Goal: Information Seeking & Learning: Learn about a topic

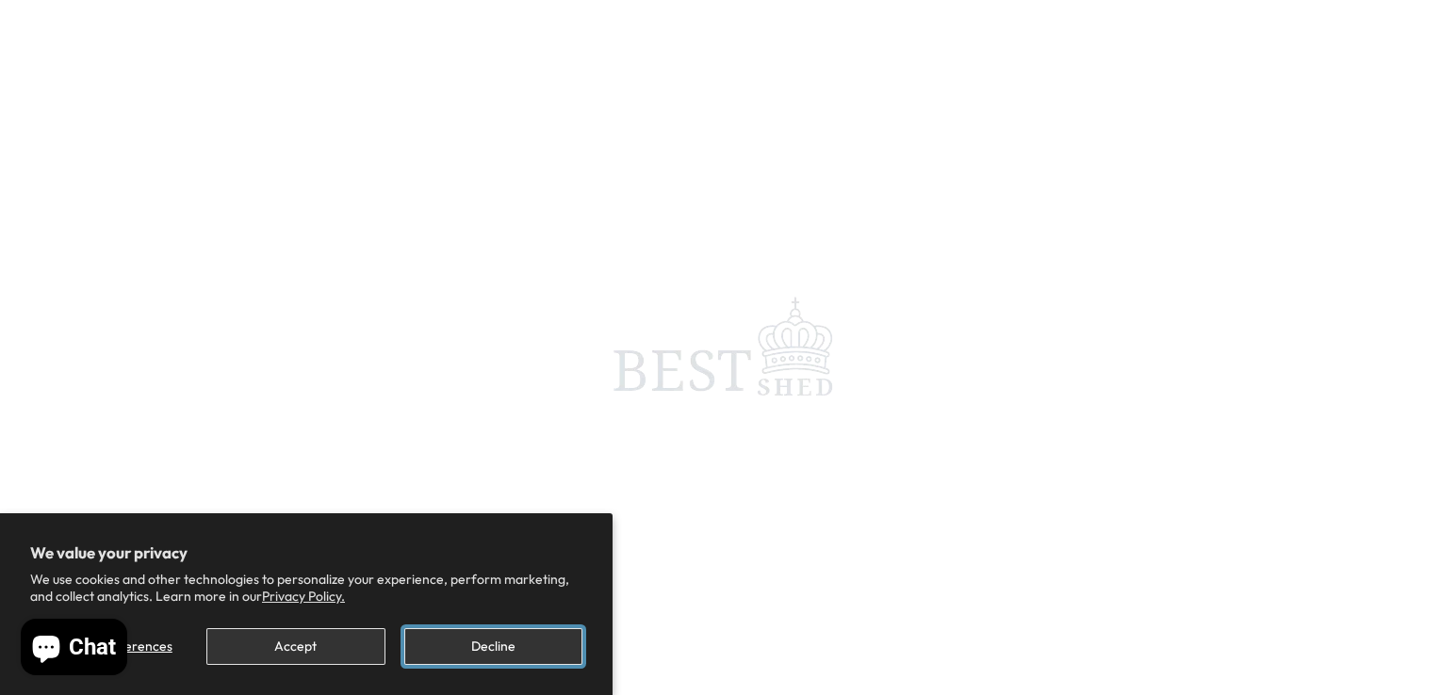
click at [531, 649] on button "Decline" at bounding box center [493, 646] width 178 height 37
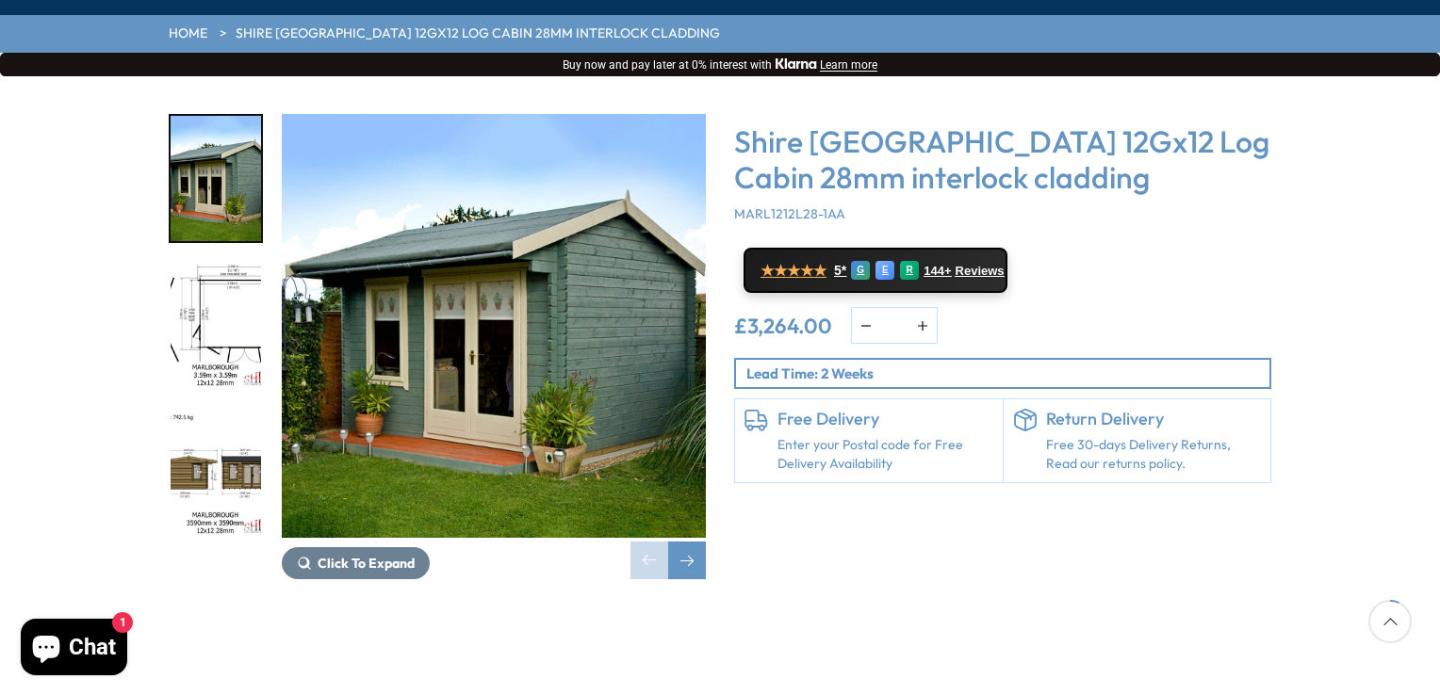
scroll to position [264, 0]
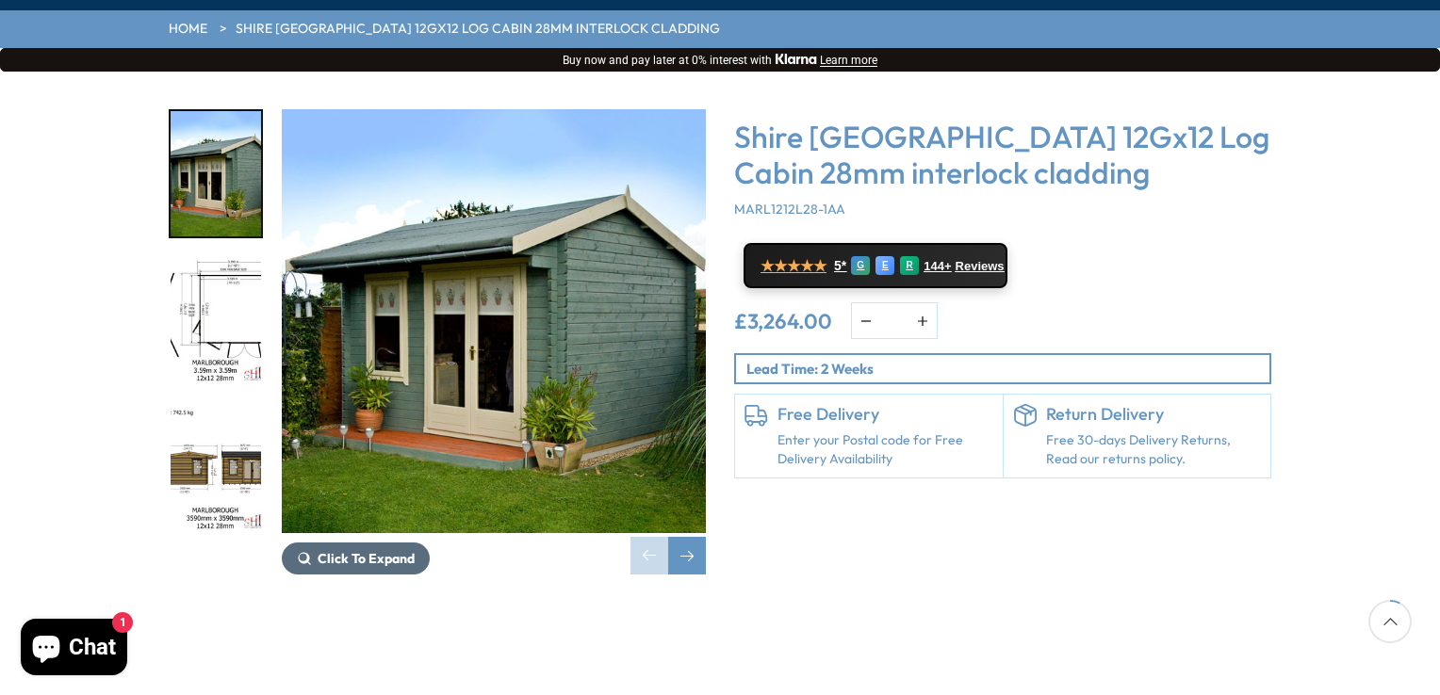
click at [360, 543] on button "Click To Expand" at bounding box center [356, 559] width 148 height 32
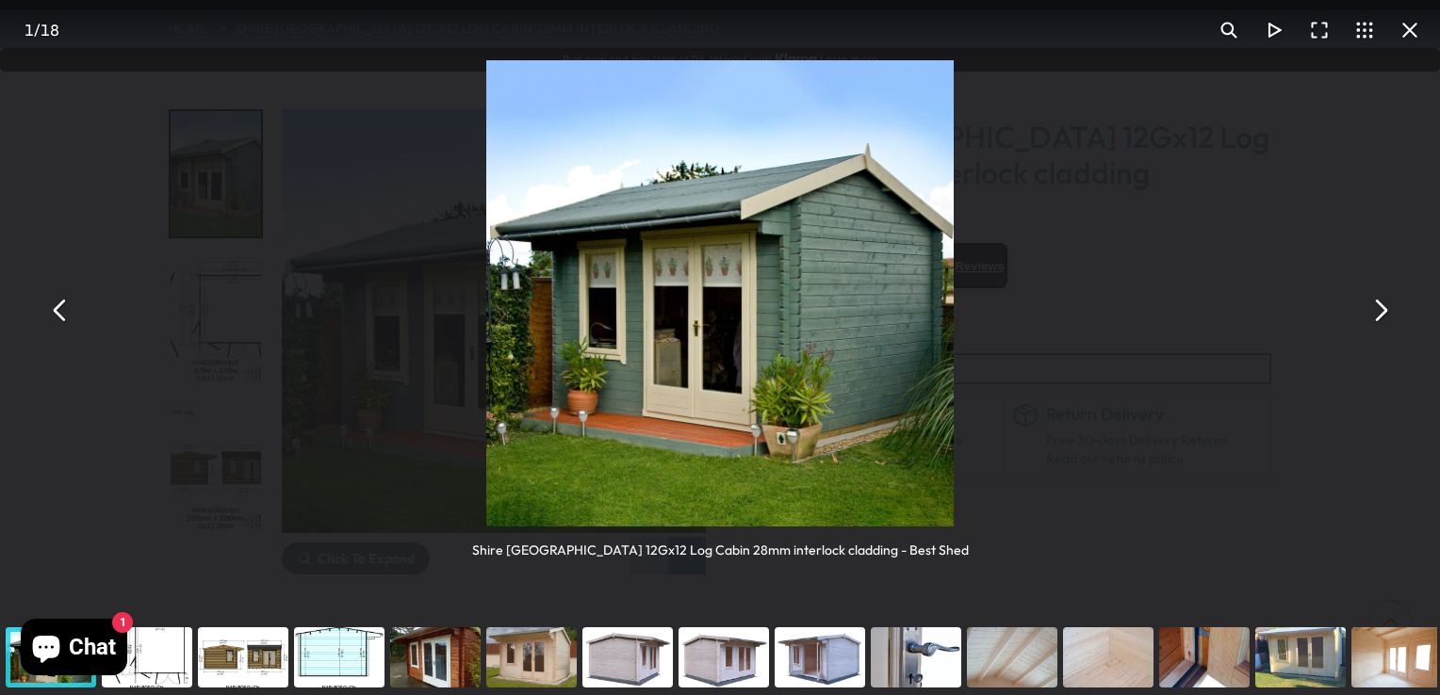
click at [1376, 316] on button "You can close this modal content with the ESC key" at bounding box center [1379, 309] width 45 height 45
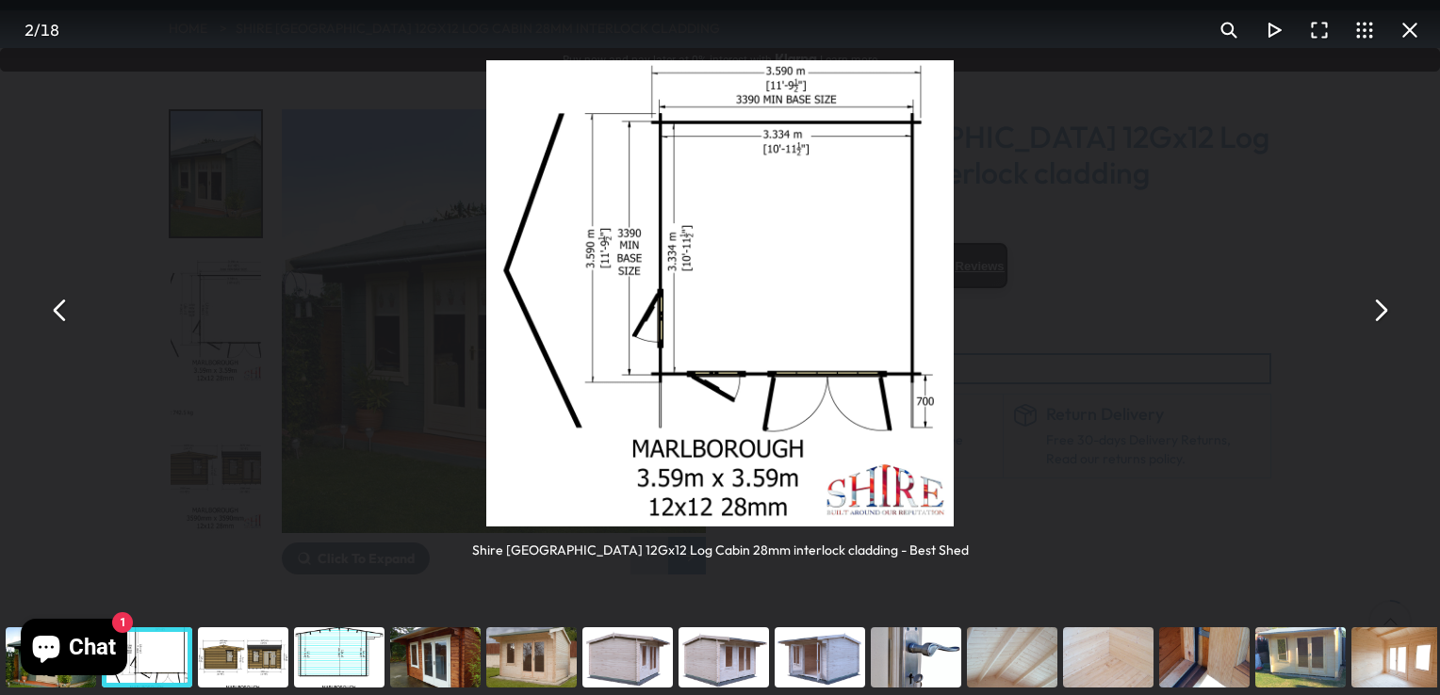
click at [1357, 287] on button "You can close this modal content with the ESC key" at bounding box center [1379, 309] width 45 height 45
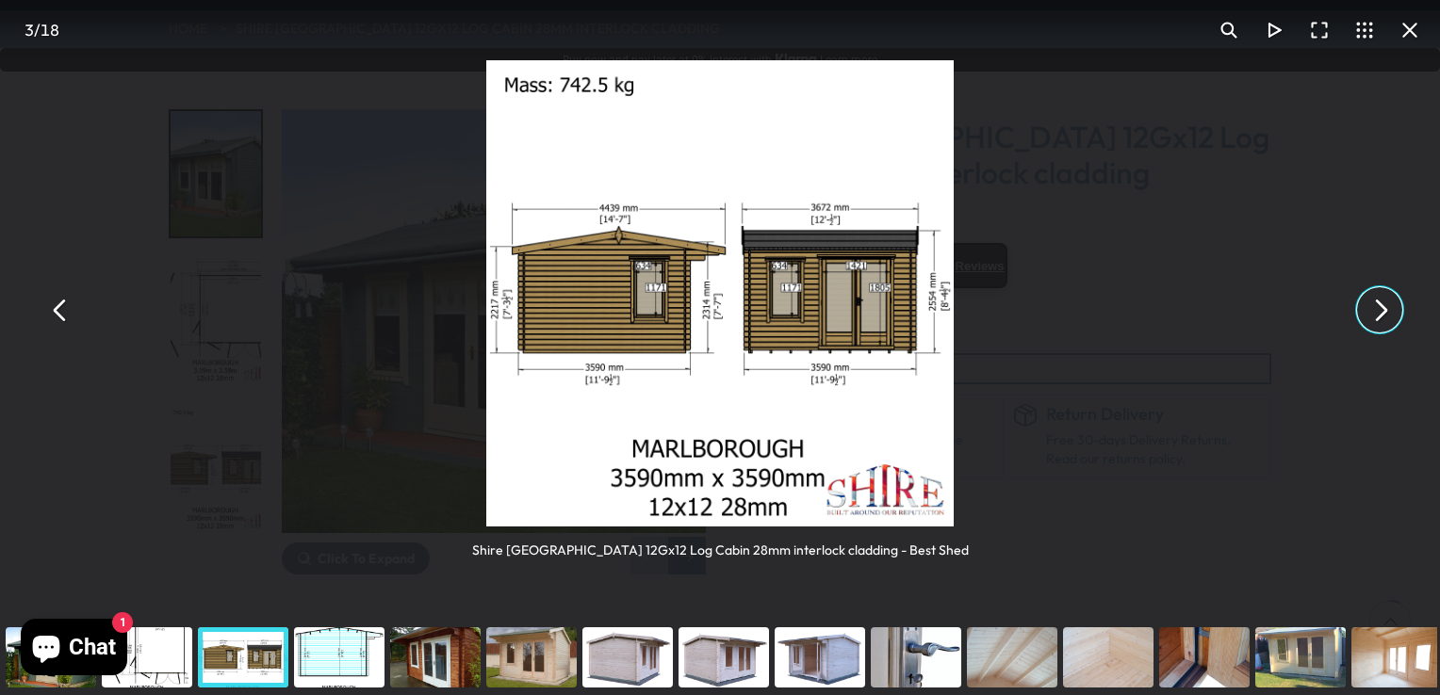
click at [1357, 287] on button "You can close this modal content with the ESC key" at bounding box center [1379, 309] width 45 height 45
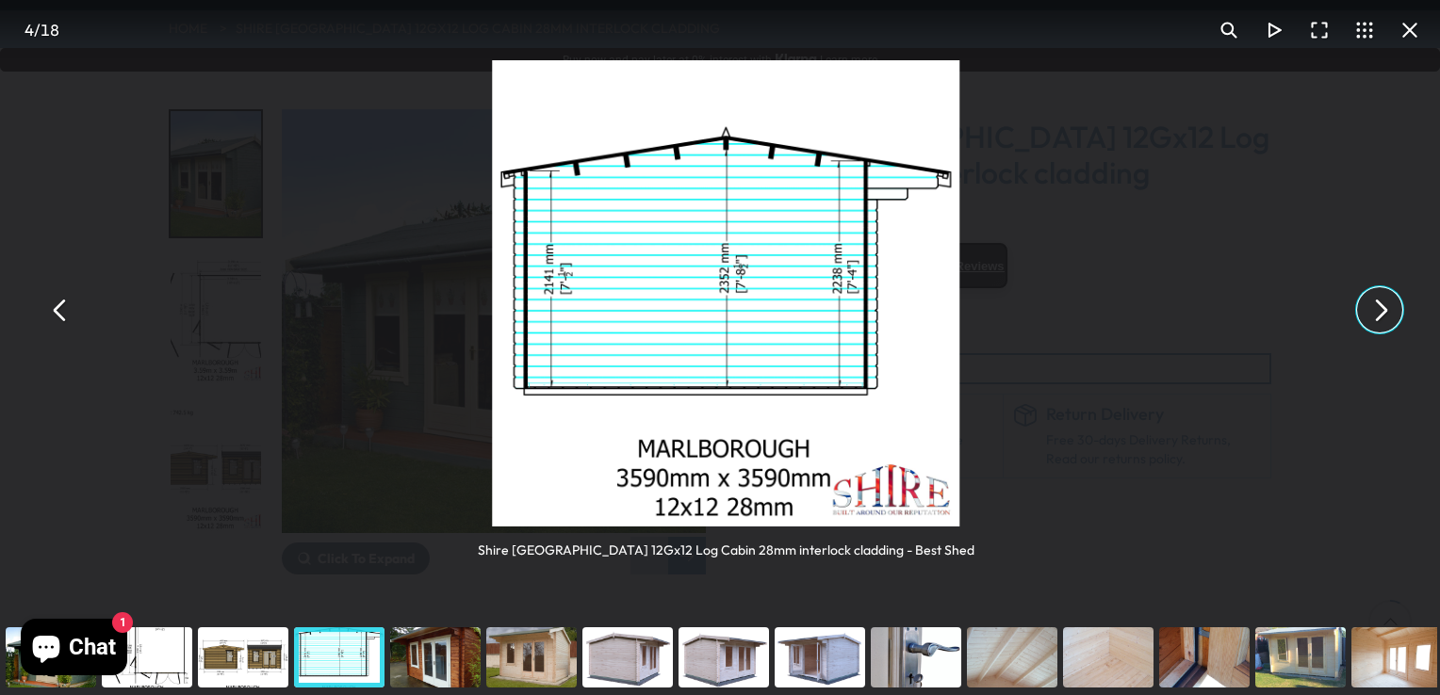
click at [1357, 287] on button "You can close this modal content with the ESC key" at bounding box center [1379, 309] width 45 height 45
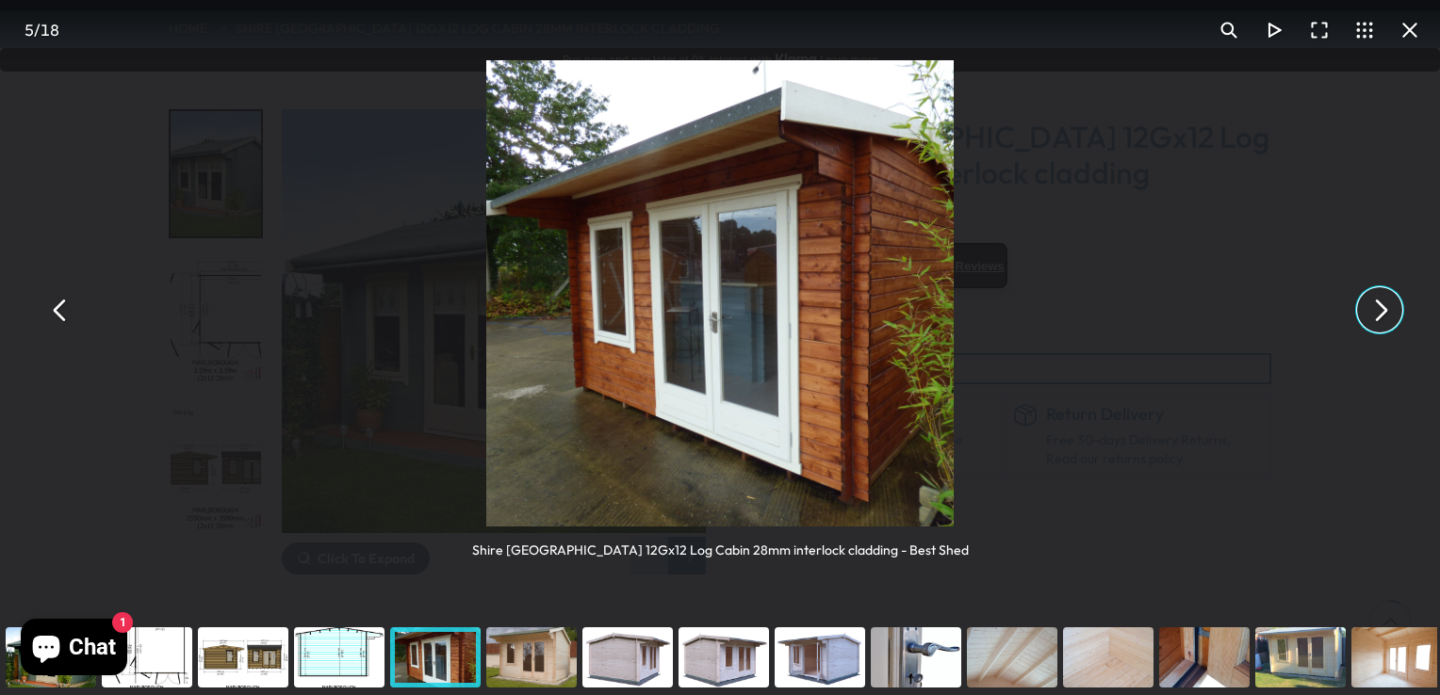
click at [1357, 287] on button "You can close this modal content with the ESC key" at bounding box center [1379, 309] width 45 height 45
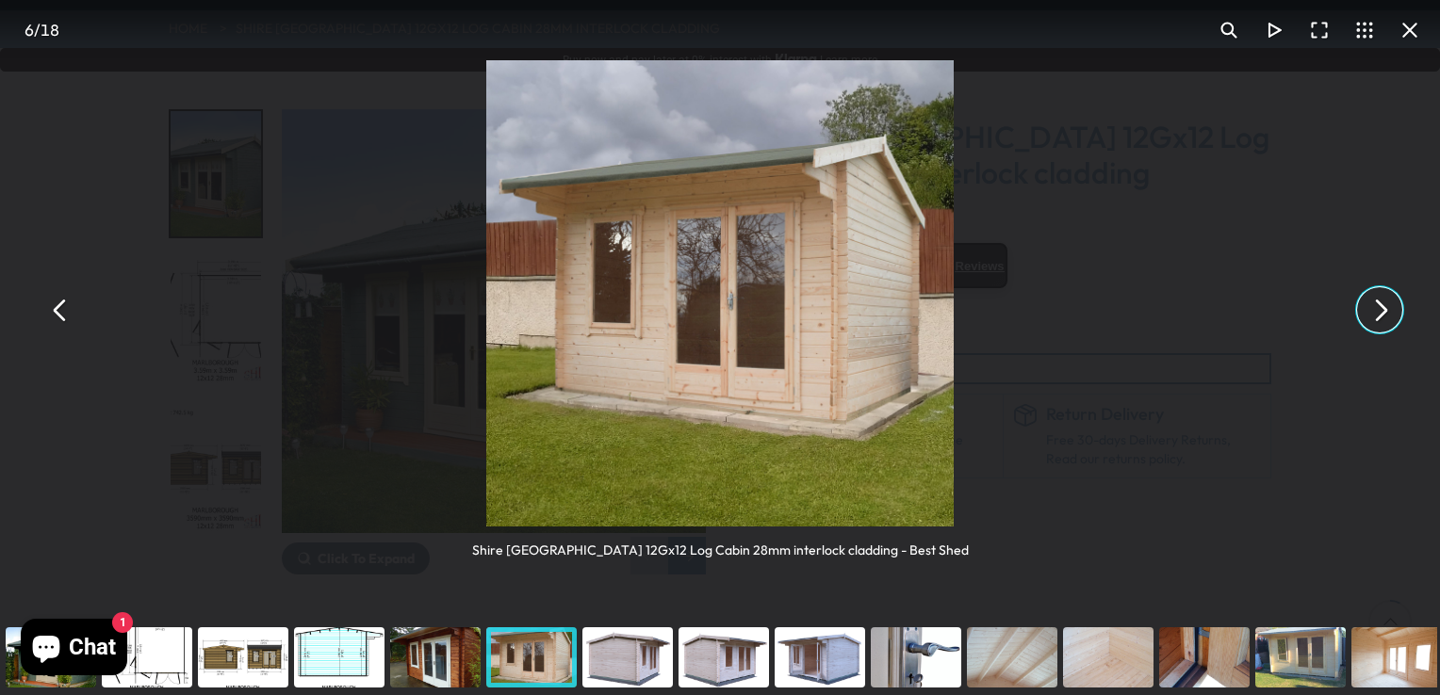
click at [1357, 287] on button "You can close this modal content with the ESC key" at bounding box center [1379, 309] width 45 height 45
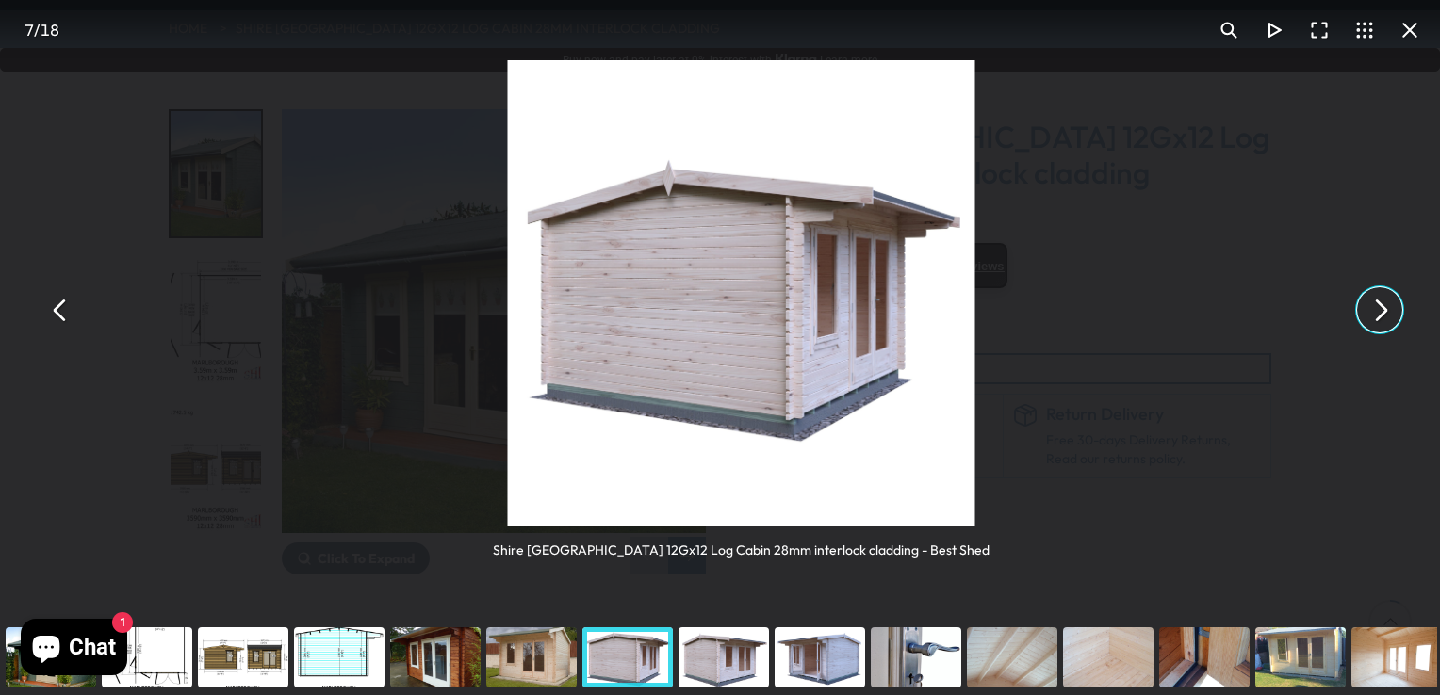
click at [1357, 287] on button "You can close this modal content with the ESC key" at bounding box center [1379, 309] width 45 height 45
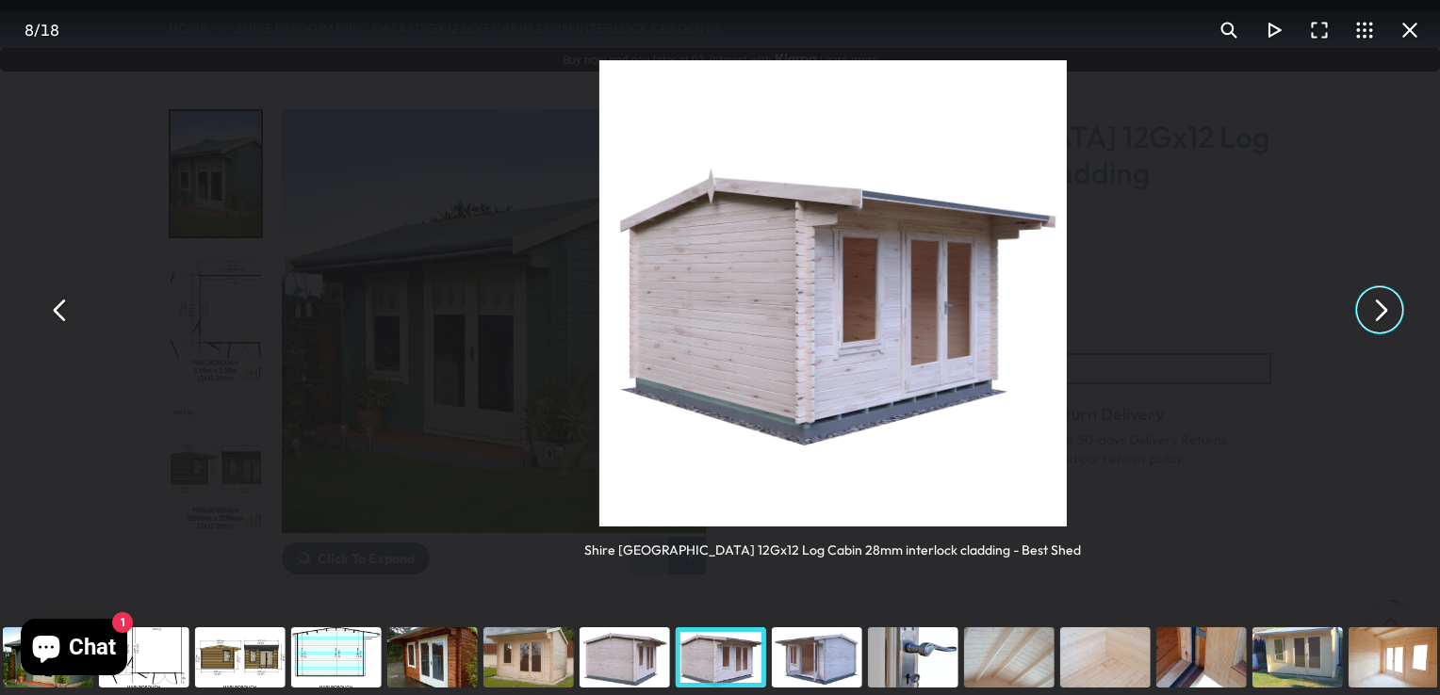
click at [1357, 287] on button "You can close this modal content with the ESC key" at bounding box center [1379, 309] width 45 height 45
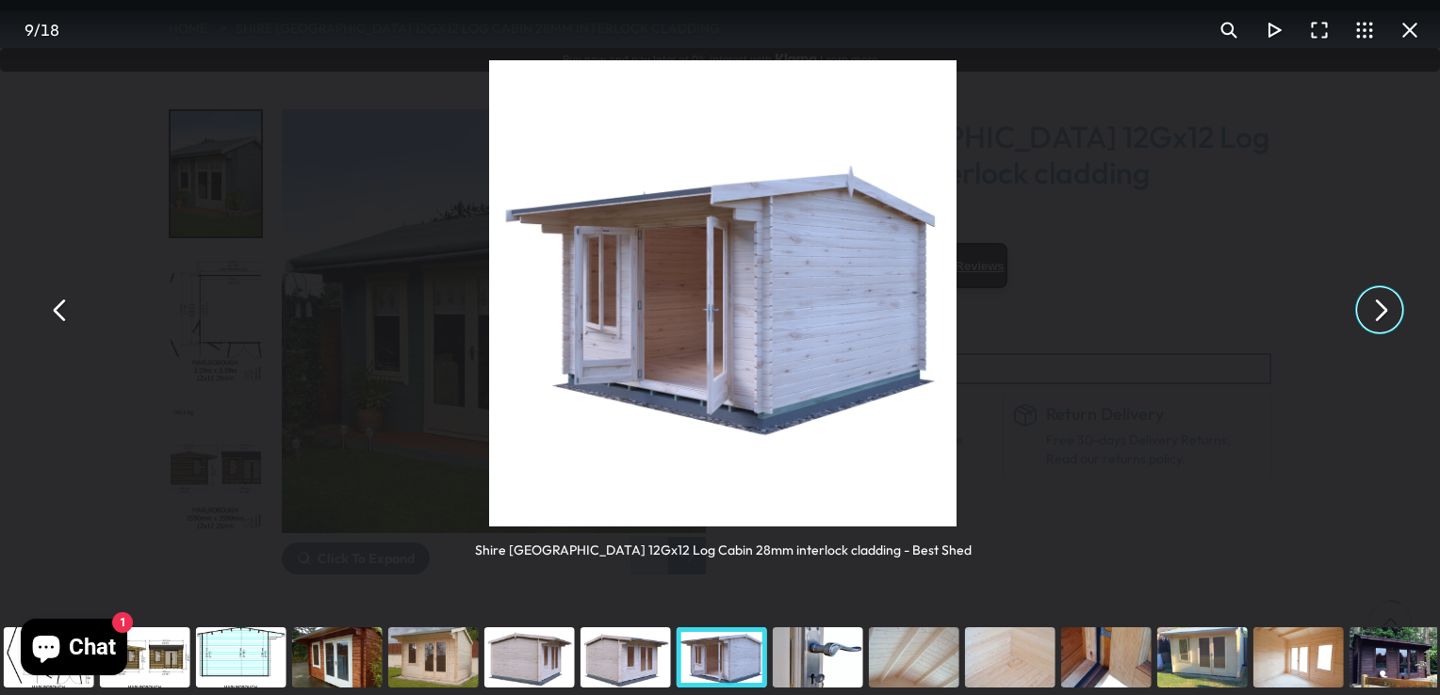
click at [1357, 287] on button "You can close this modal content with the ESC key" at bounding box center [1379, 309] width 45 height 45
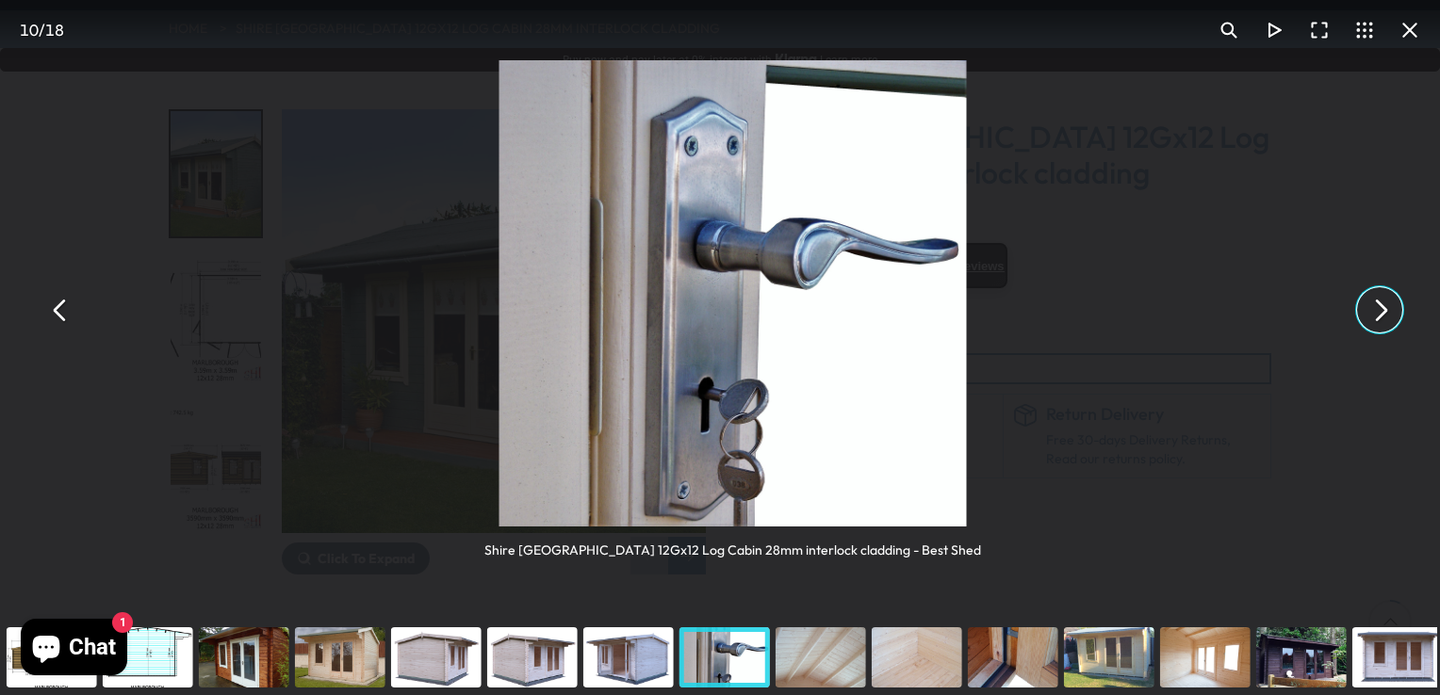
click at [1357, 287] on button "You can close this modal content with the ESC key" at bounding box center [1379, 309] width 45 height 45
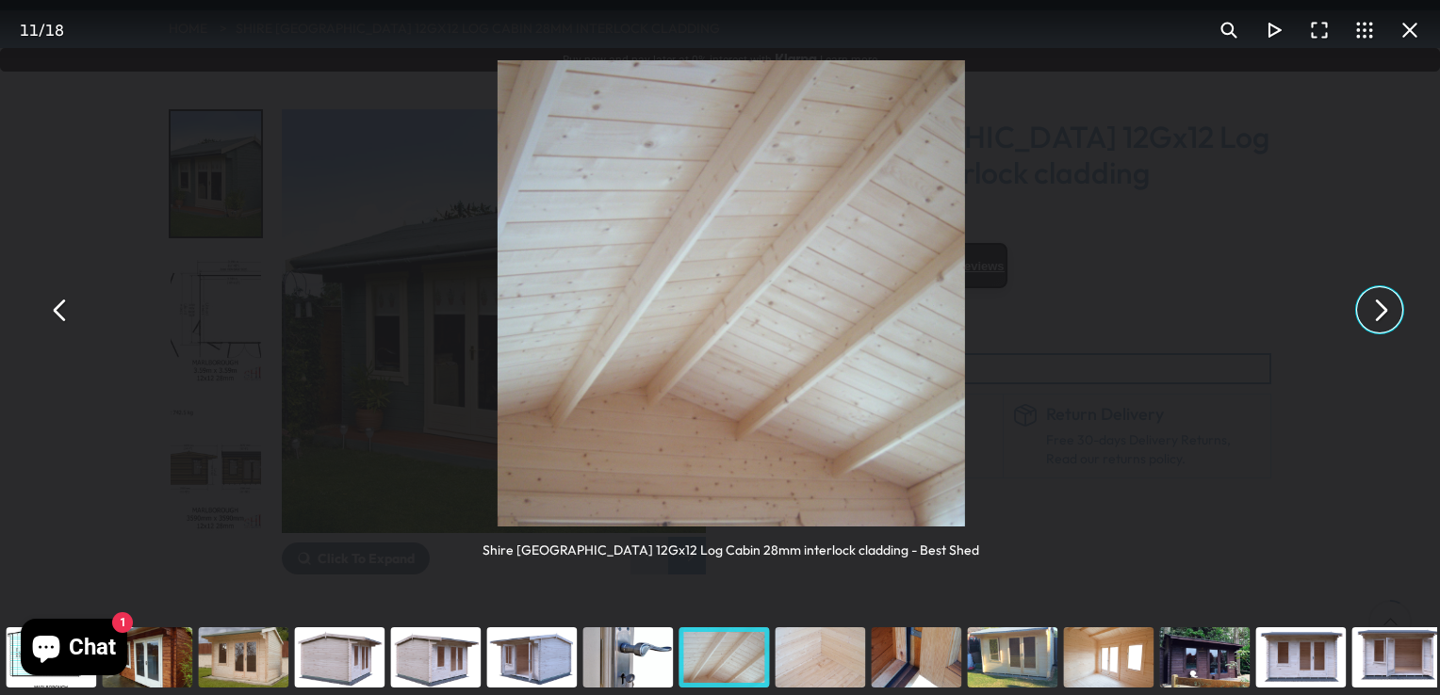
click at [1357, 287] on button "You can close this modal content with the ESC key" at bounding box center [1379, 309] width 45 height 45
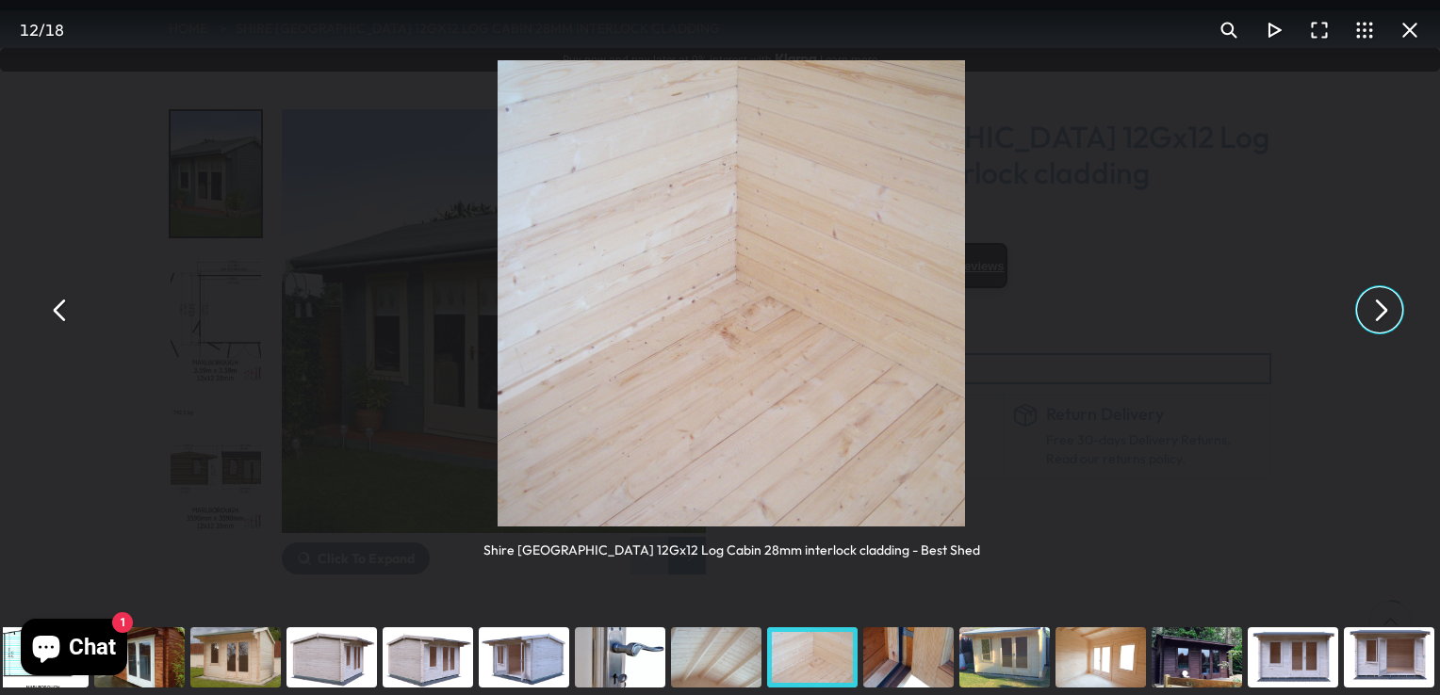
click at [1357, 287] on button "You can close this modal content with the ESC key" at bounding box center [1379, 309] width 45 height 45
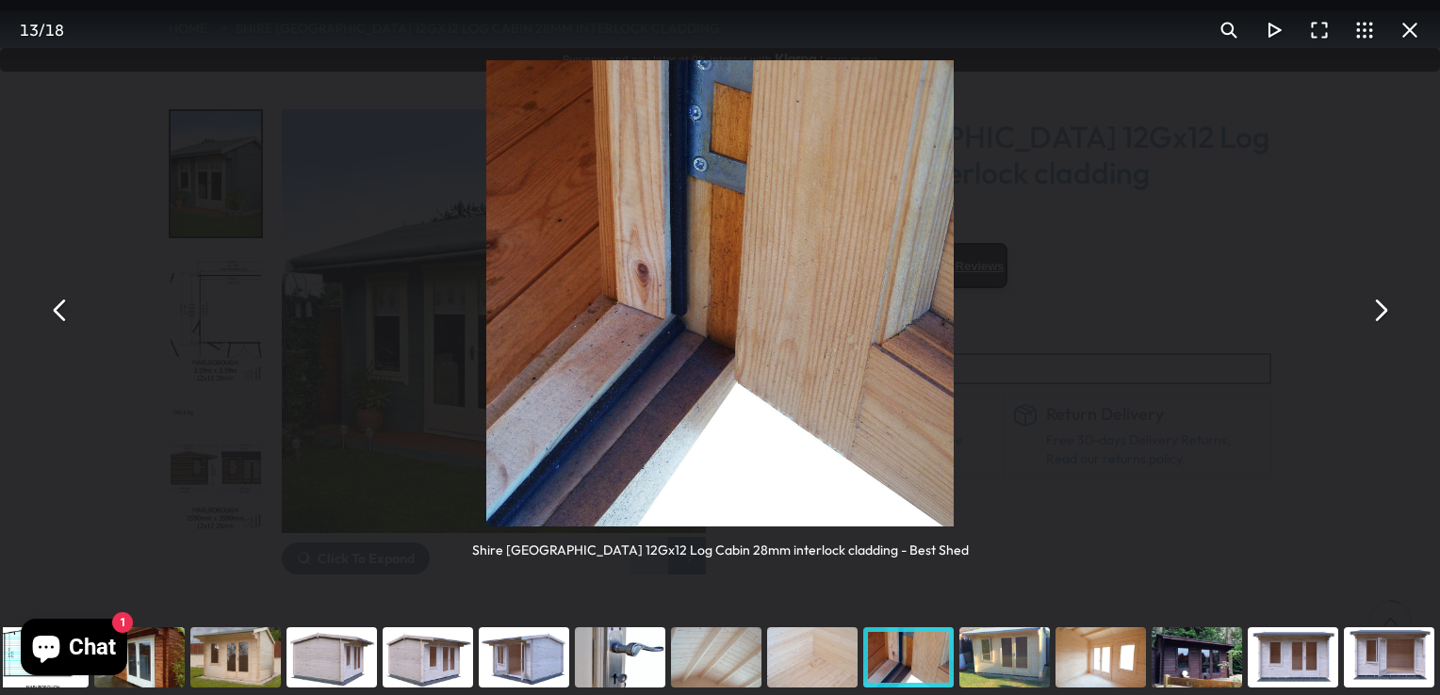
click at [60, 316] on button "You can close this modal content with the ESC key" at bounding box center [60, 309] width 45 height 45
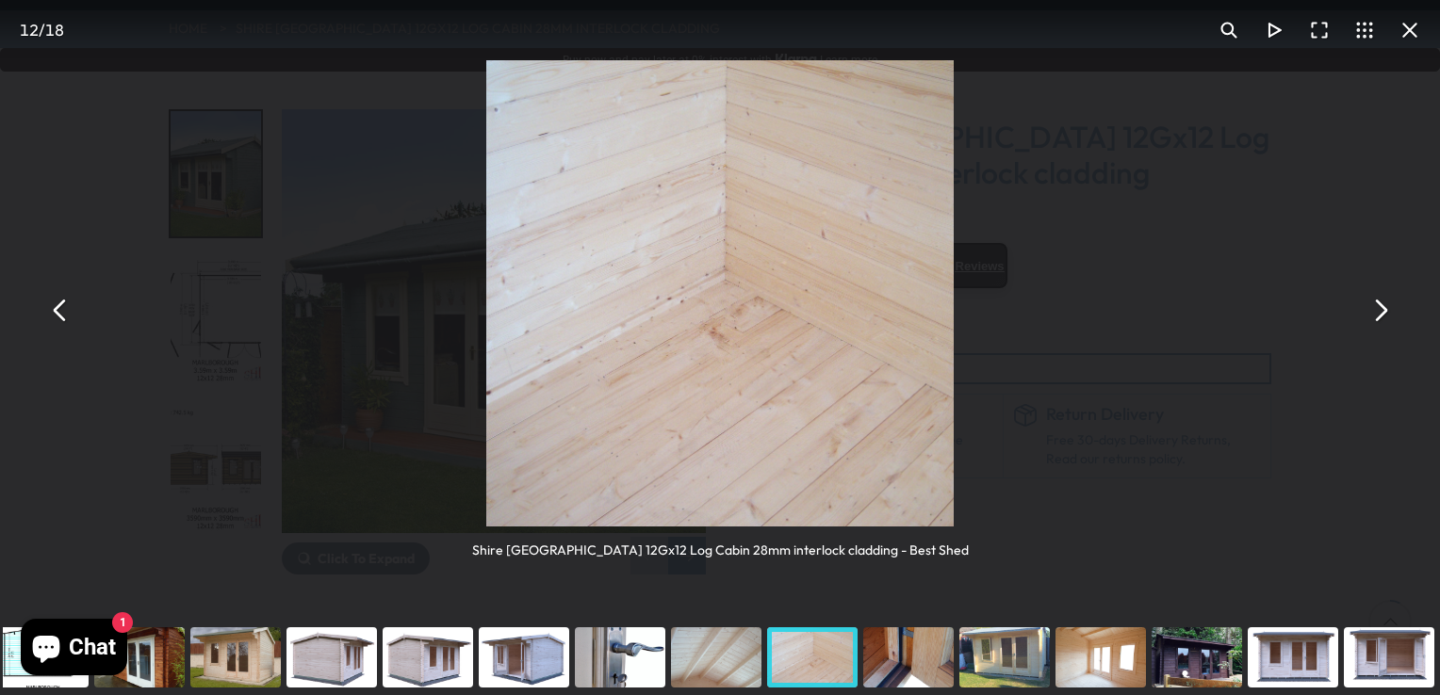
click at [38, 287] on button "You can close this modal content with the ESC key" at bounding box center [60, 309] width 45 height 45
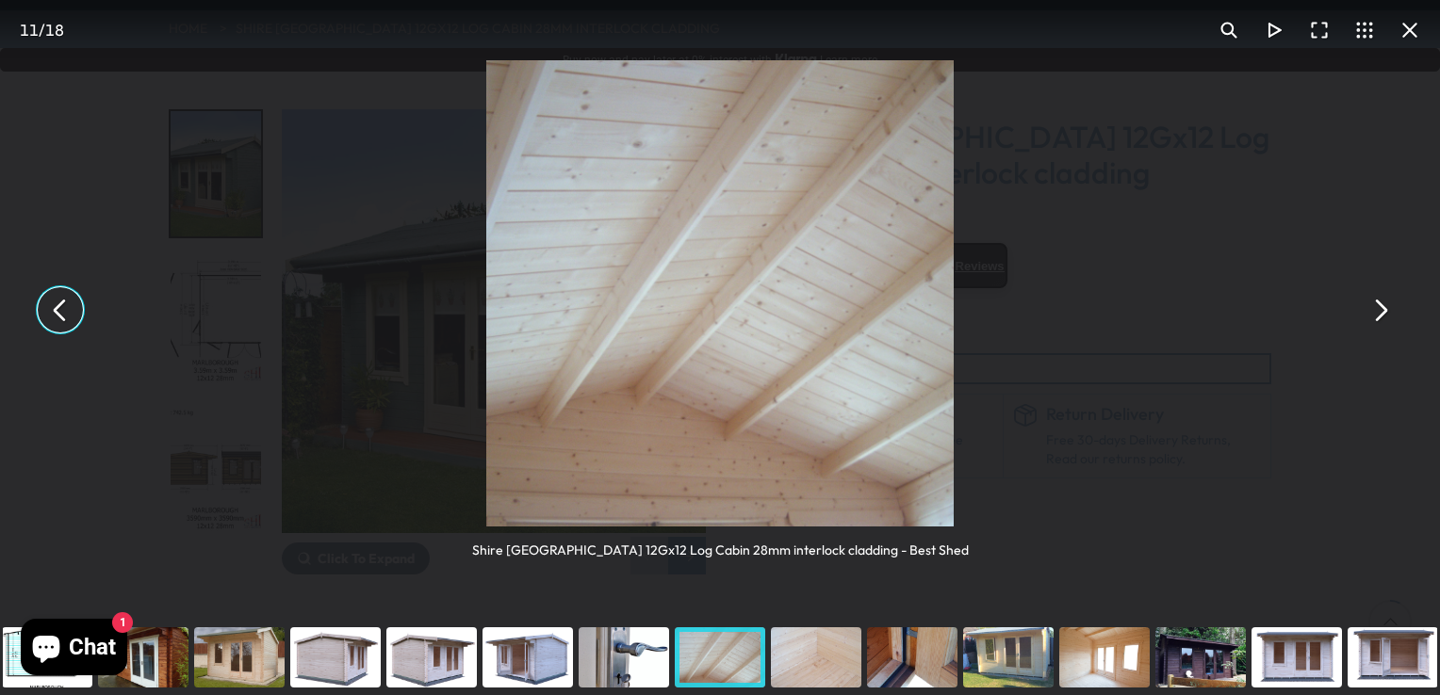
click at [38, 287] on button "You can close this modal content with the ESC key" at bounding box center [60, 309] width 45 height 45
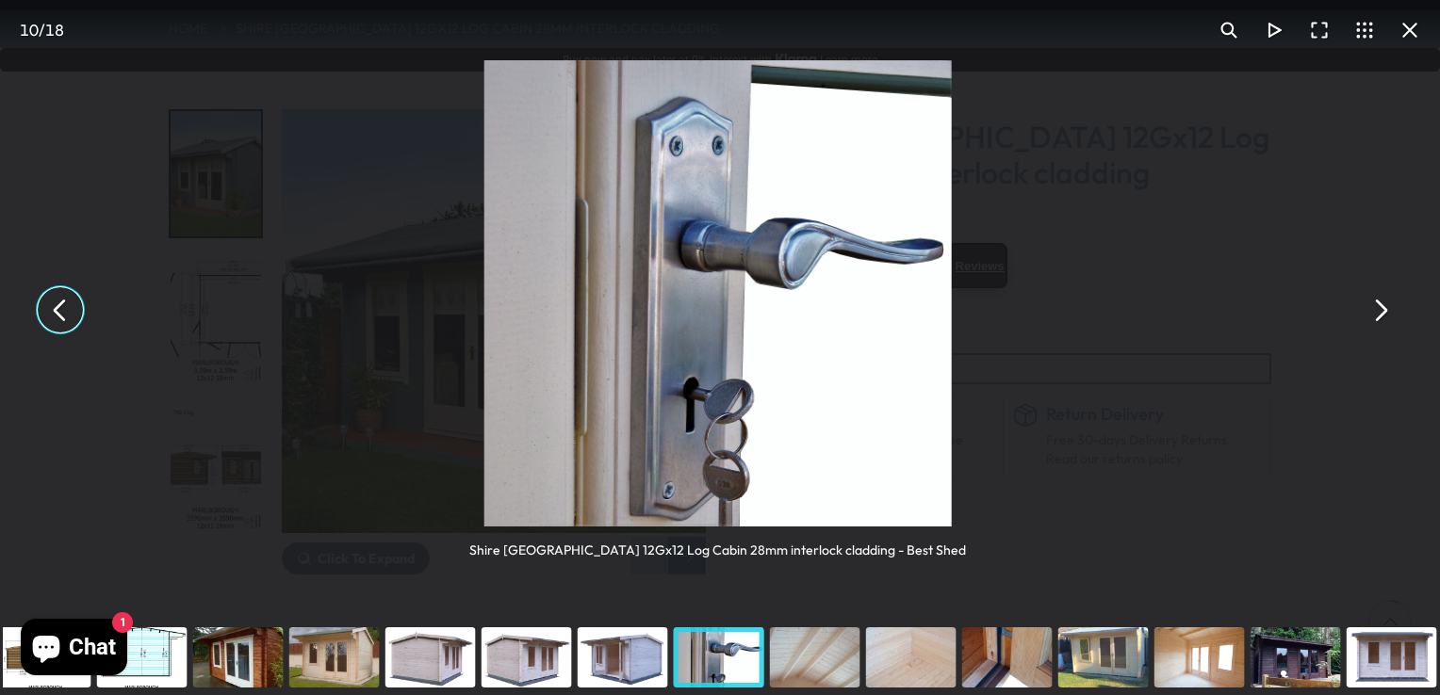
click at [38, 287] on button "You can close this modal content with the ESC key" at bounding box center [60, 309] width 45 height 45
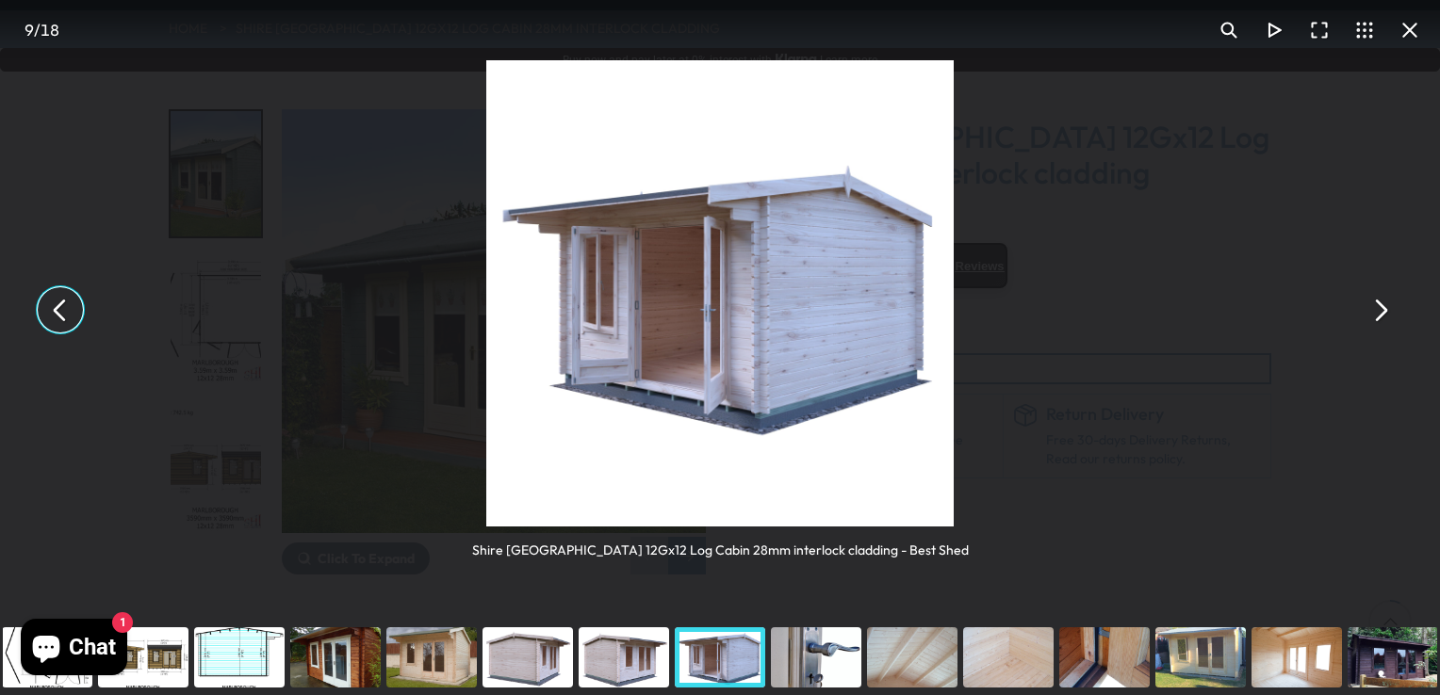
click at [38, 287] on button "You can close this modal content with the ESC key" at bounding box center [60, 309] width 45 height 45
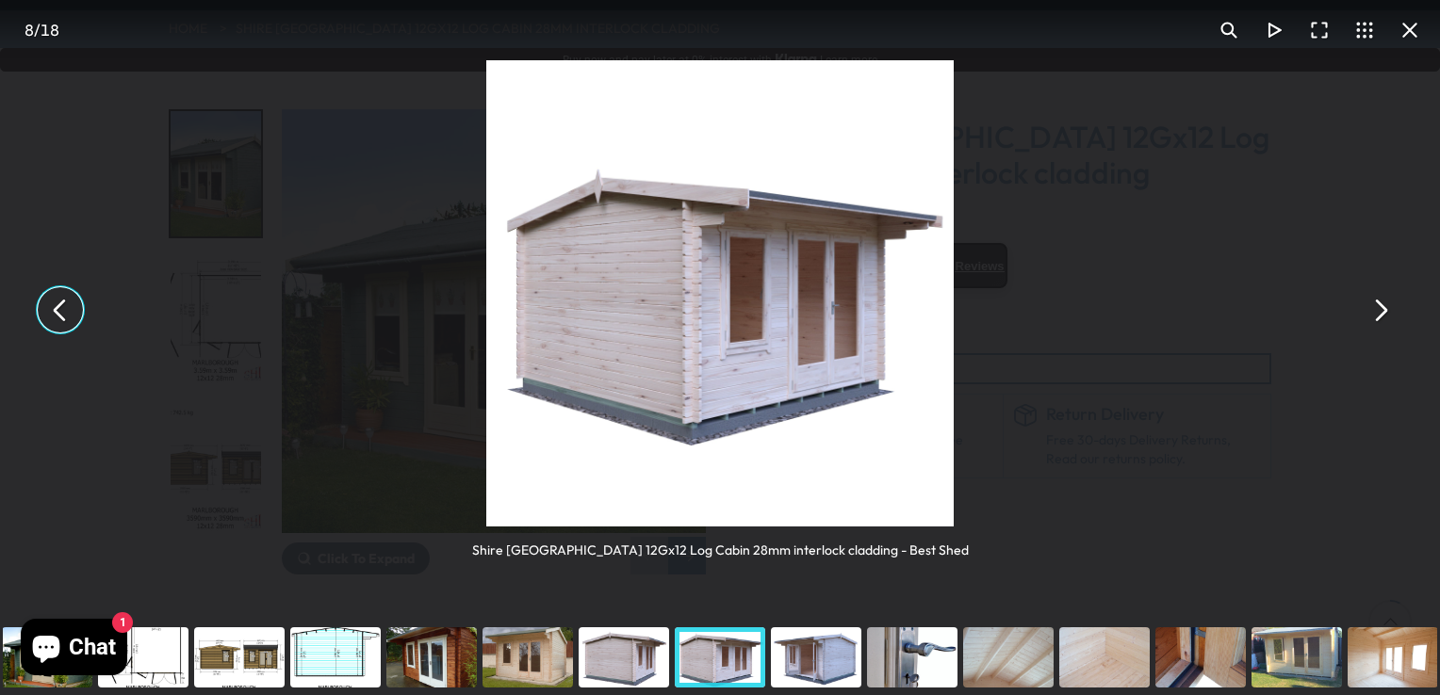
click at [38, 287] on button "You can close this modal content with the ESC key" at bounding box center [60, 309] width 45 height 45
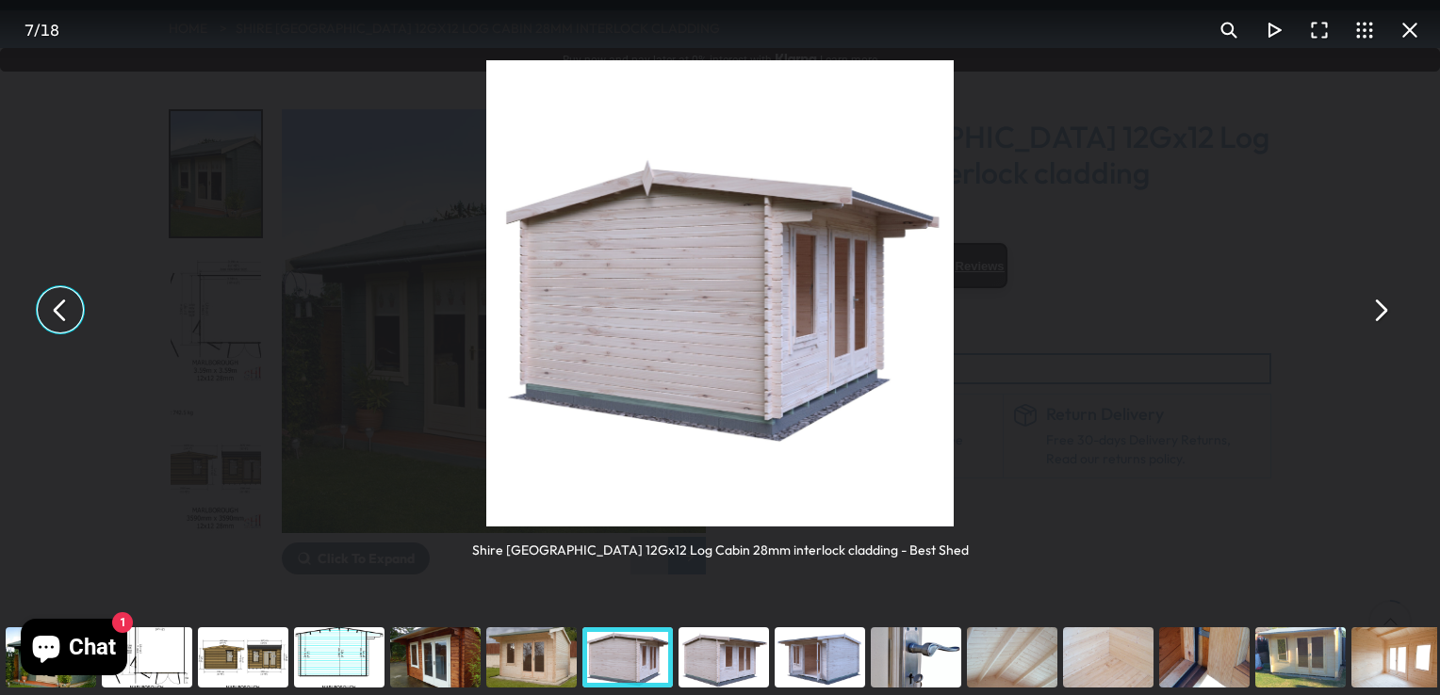
click at [38, 287] on button "You can close this modal content with the ESC key" at bounding box center [60, 309] width 45 height 45
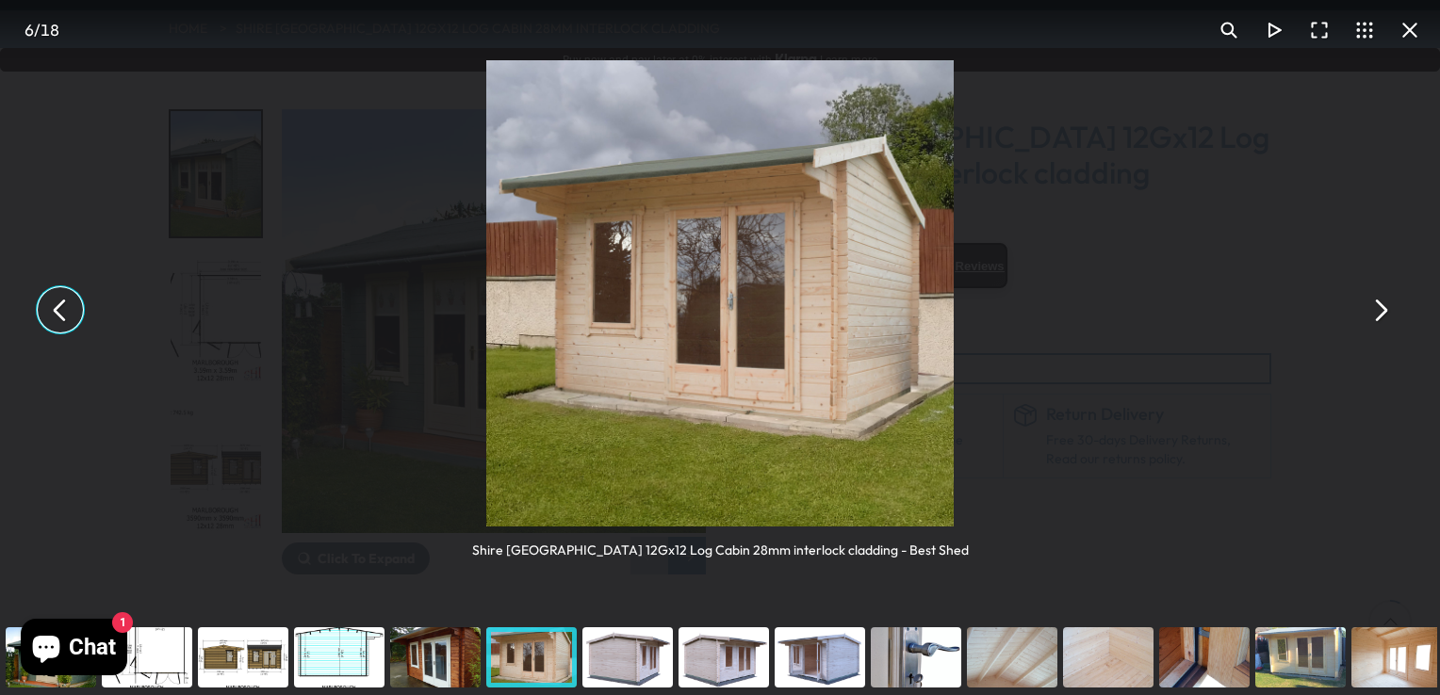
click at [38, 287] on button "You can close this modal content with the ESC key" at bounding box center [60, 309] width 45 height 45
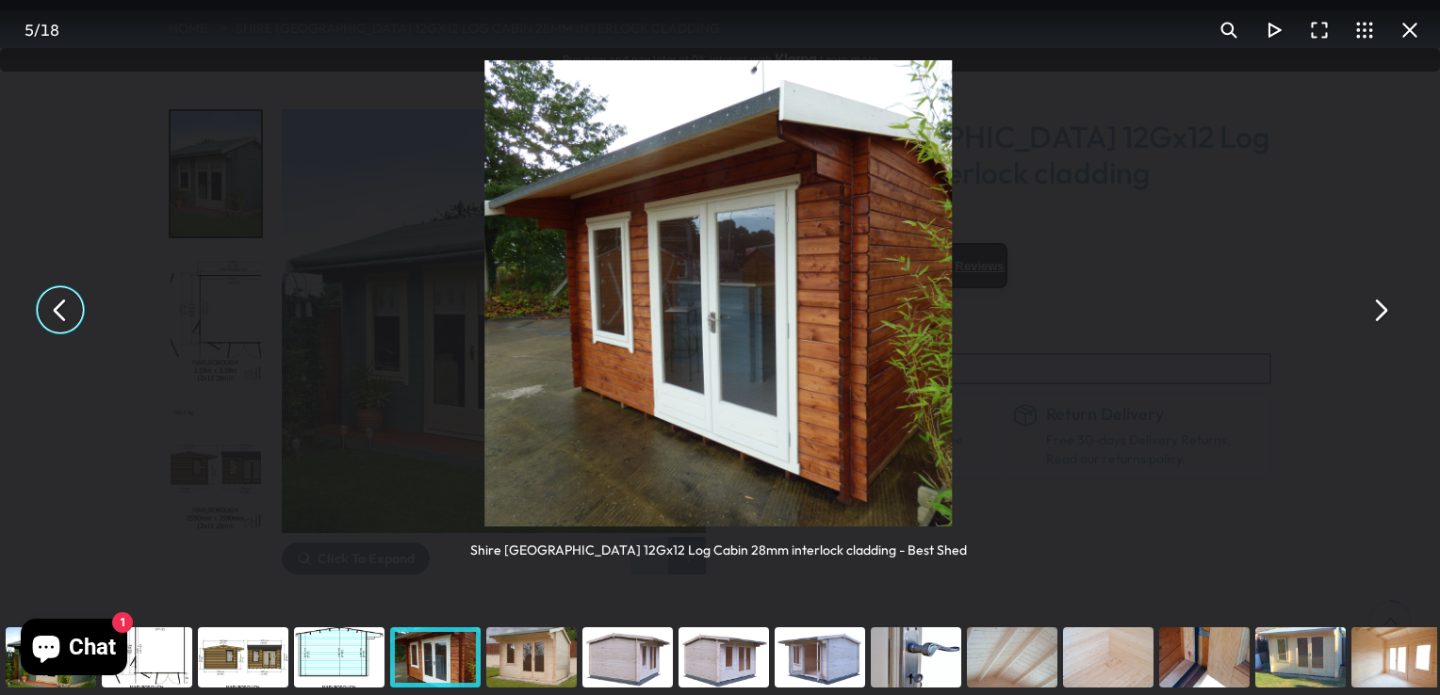
click at [38, 287] on button "You can close this modal content with the ESC key" at bounding box center [60, 309] width 45 height 45
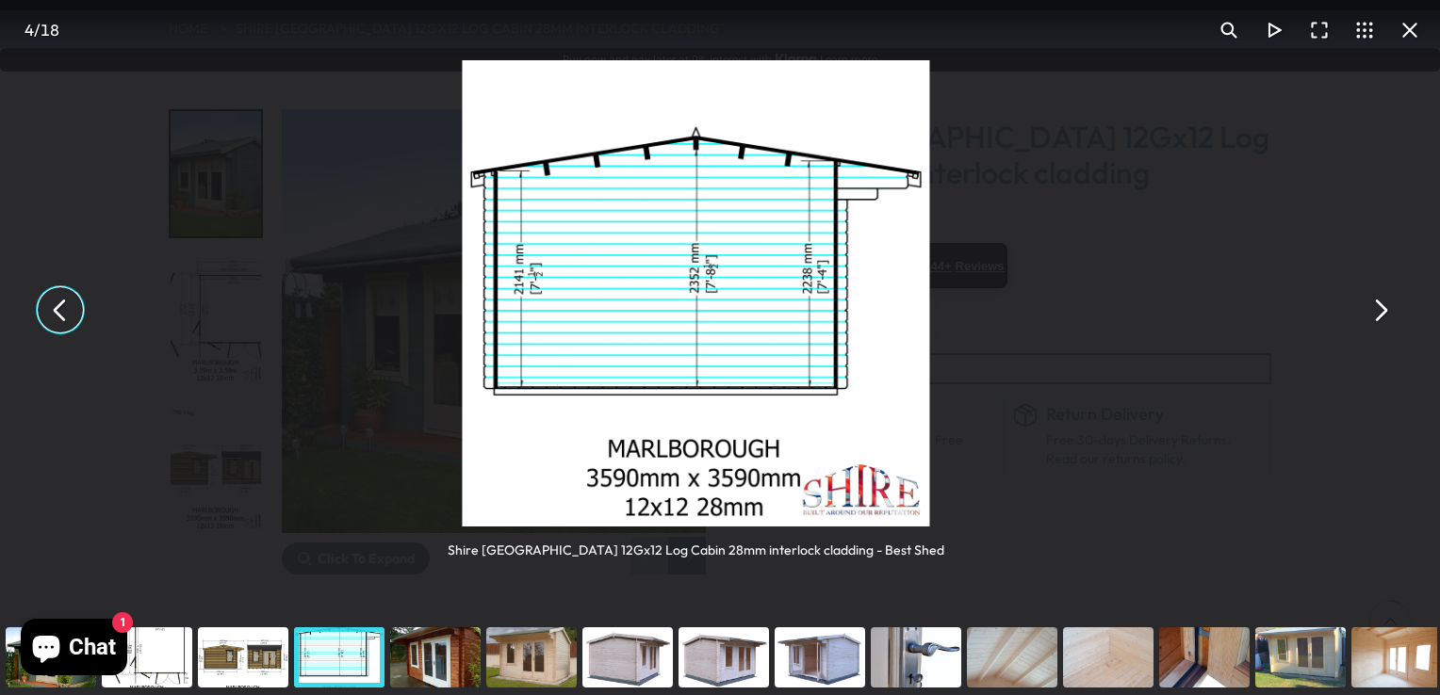
click at [38, 287] on button "You can close this modal content with the ESC key" at bounding box center [60, 309] width 45 height 45
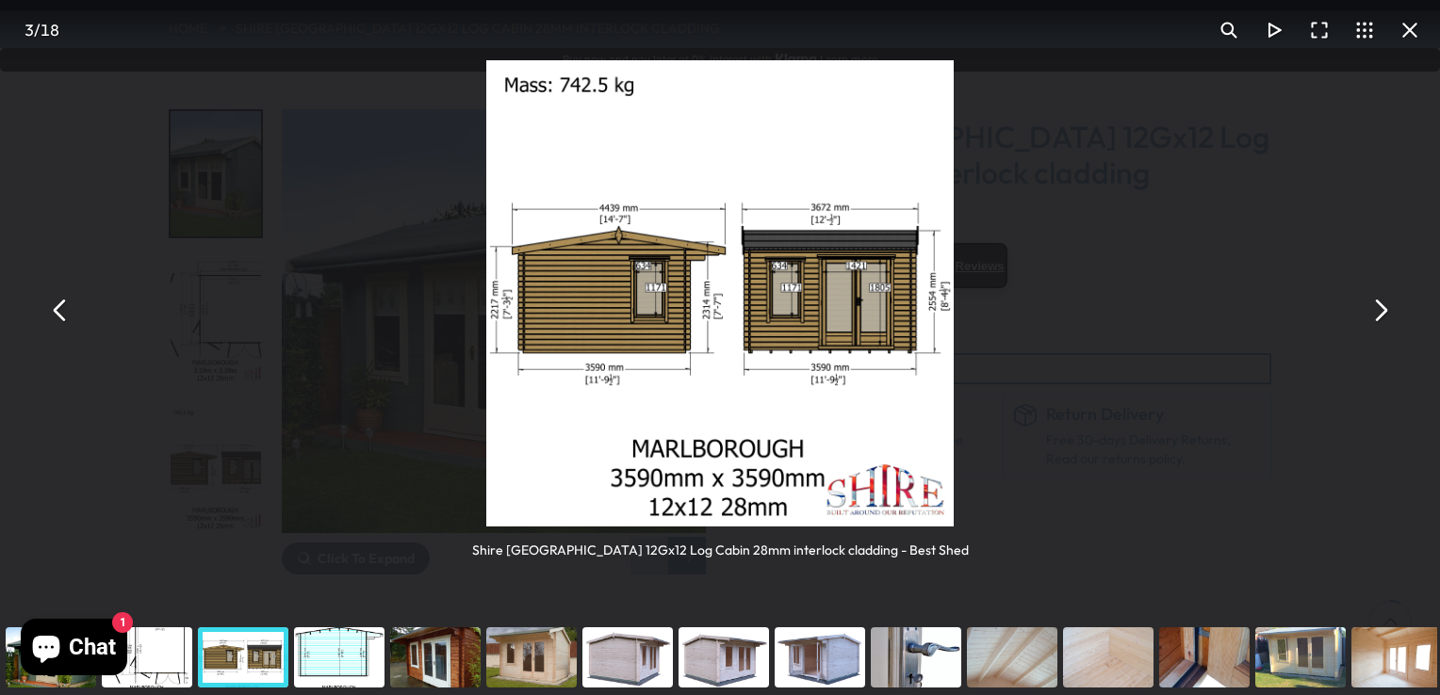
click at [64, 685] on div "You can close this modal content with the ESC key" at bounding box center [51, 657] width 96 height 75
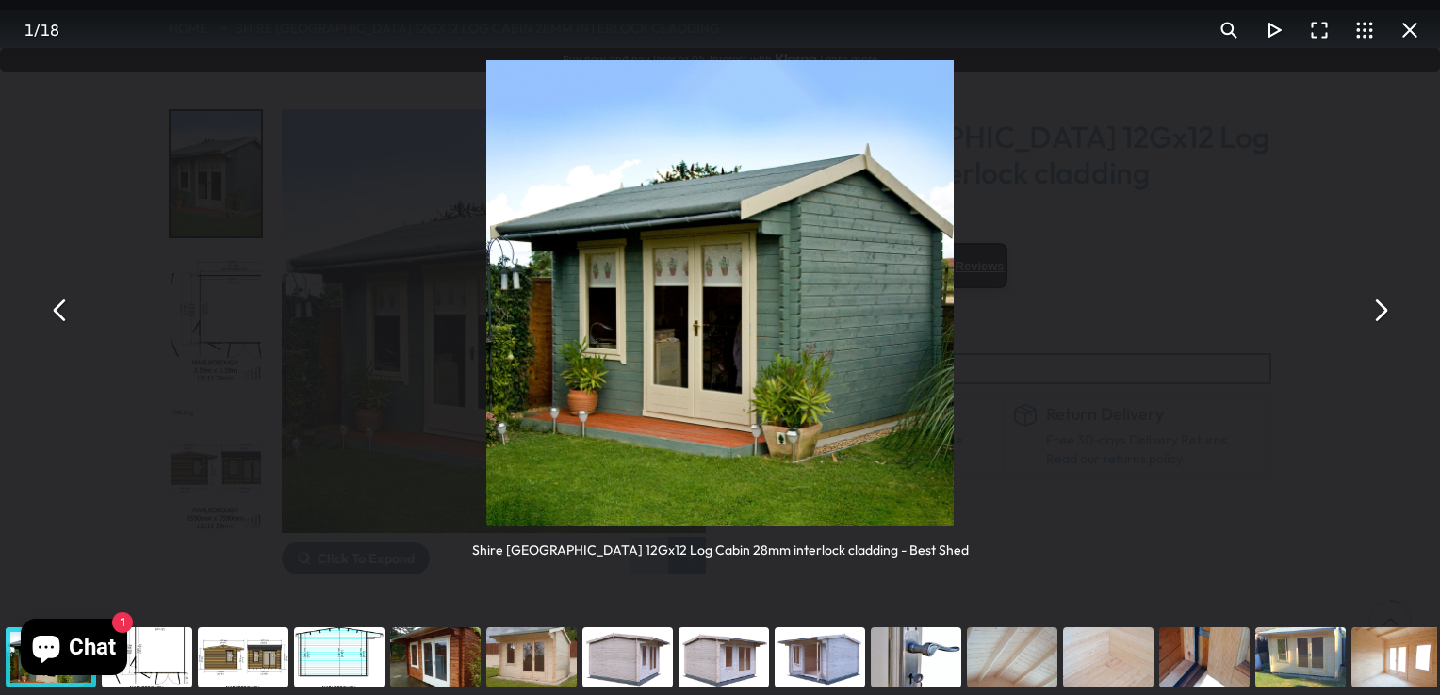
click at [38, 287] on button "You can close this modal content with the ESC key" at bounding box center [60, 309] width 45 height 45
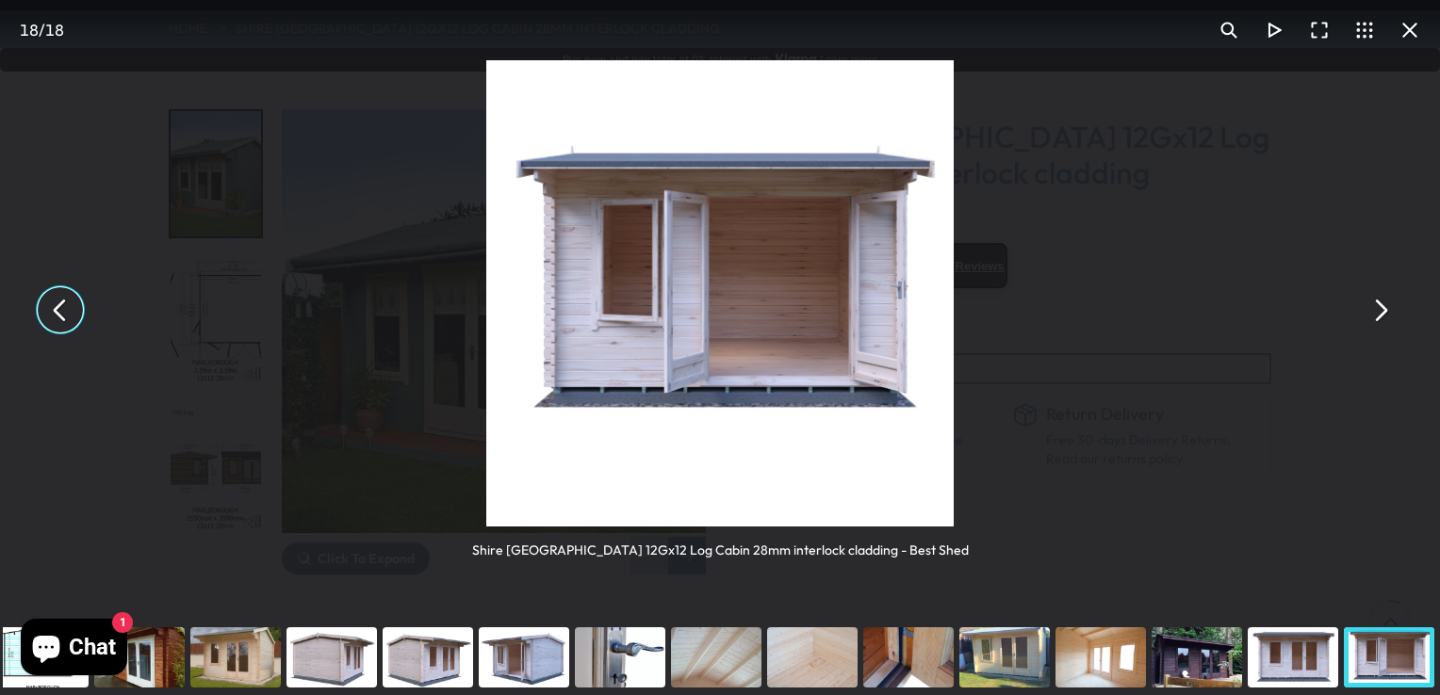
click at [38, 287] on button "You can close this modal content with the ESC key" at bounding box center [60, 309] width 45 height 45
